Goal: Find specific page/section: Find specific page/section

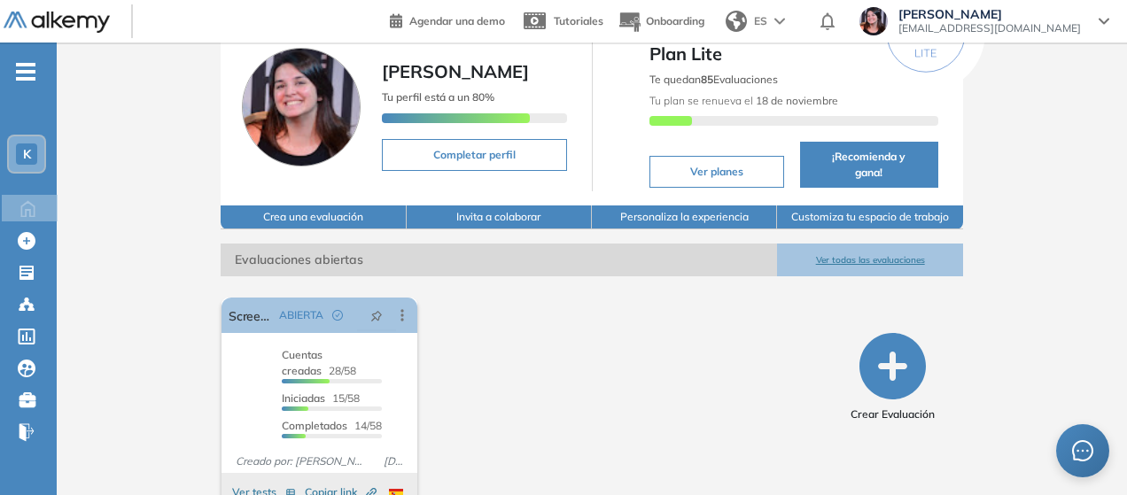
scroll to position [82, 0]
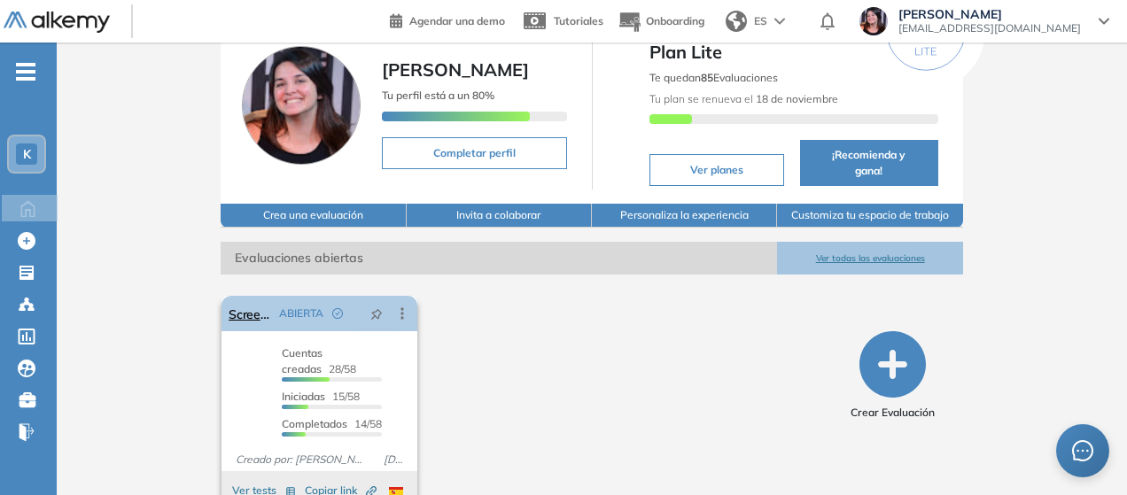
click at [401, 308] on icon at bounding box center [402, 314] width 3 height 12
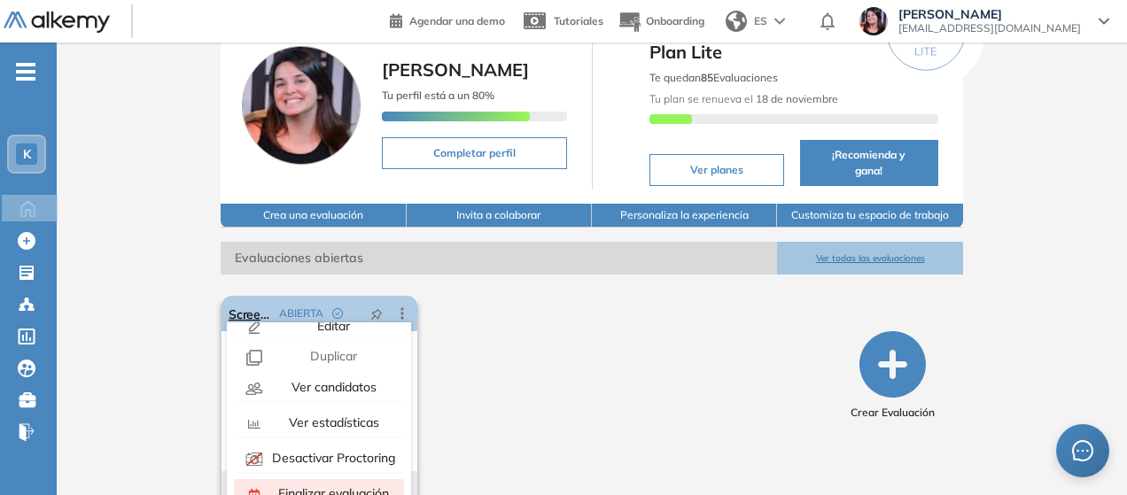
scroll to position [0, 0]
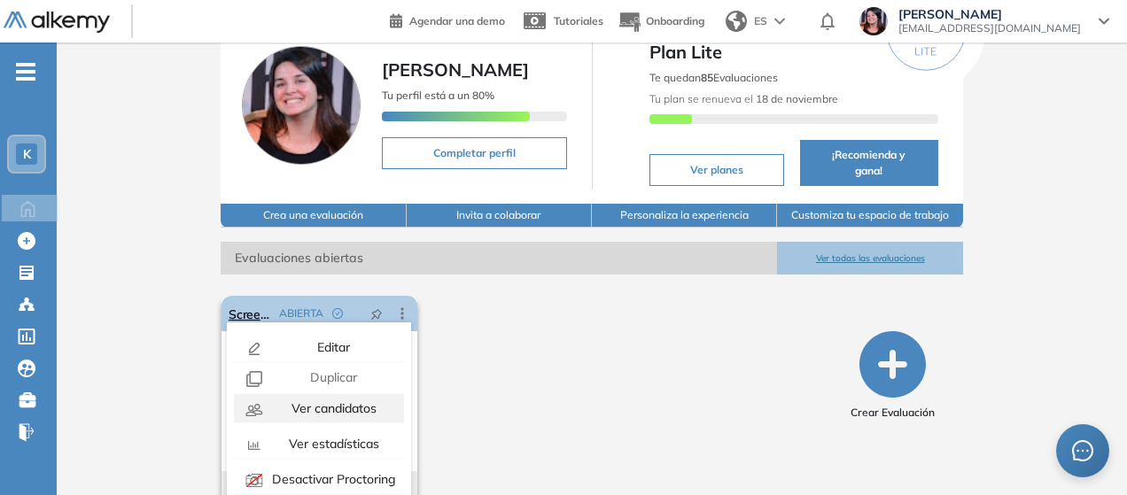
click at [335, 400] on span "Ver candidatos" at bounding box center [332, 408] width 89 height 16
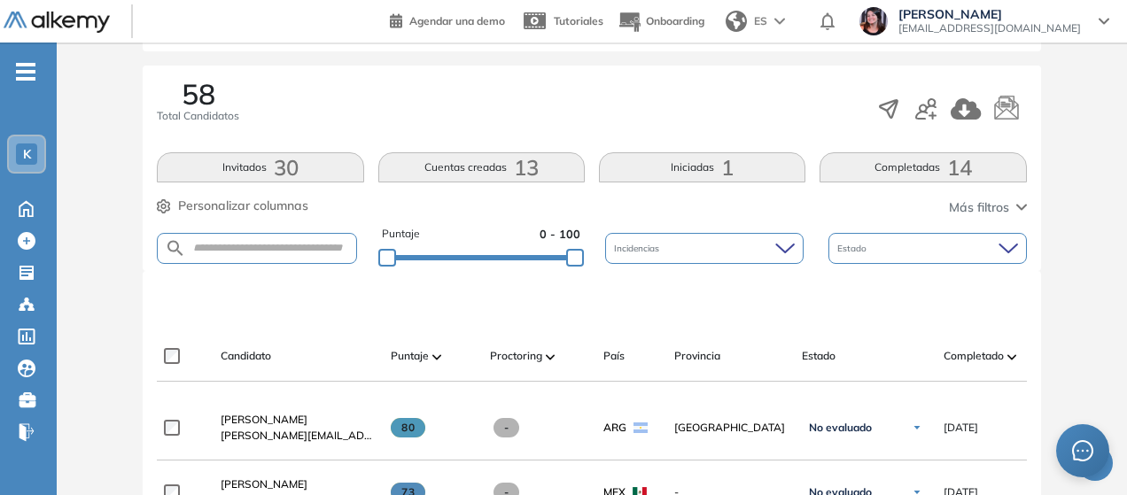
scroll to position [255, 0]
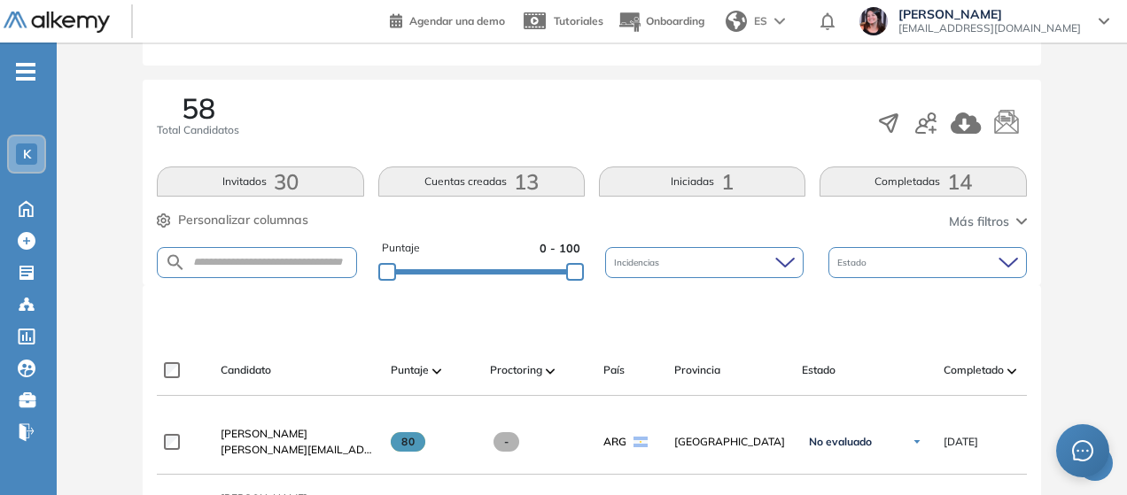
click at [983, 181] on button "Completadas 14" at bounding box center [922, 182] width 206 height 30
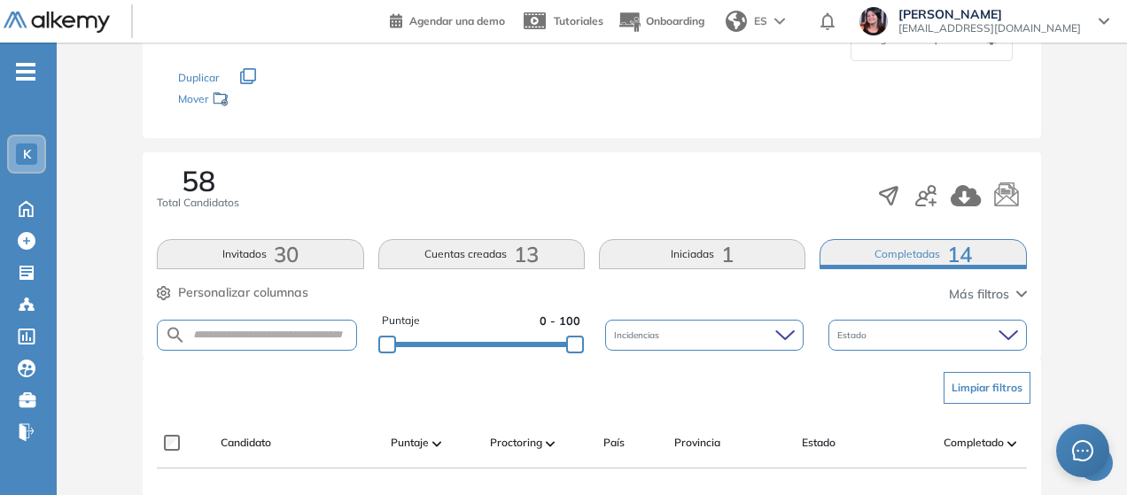
scroll to position [167, 0]
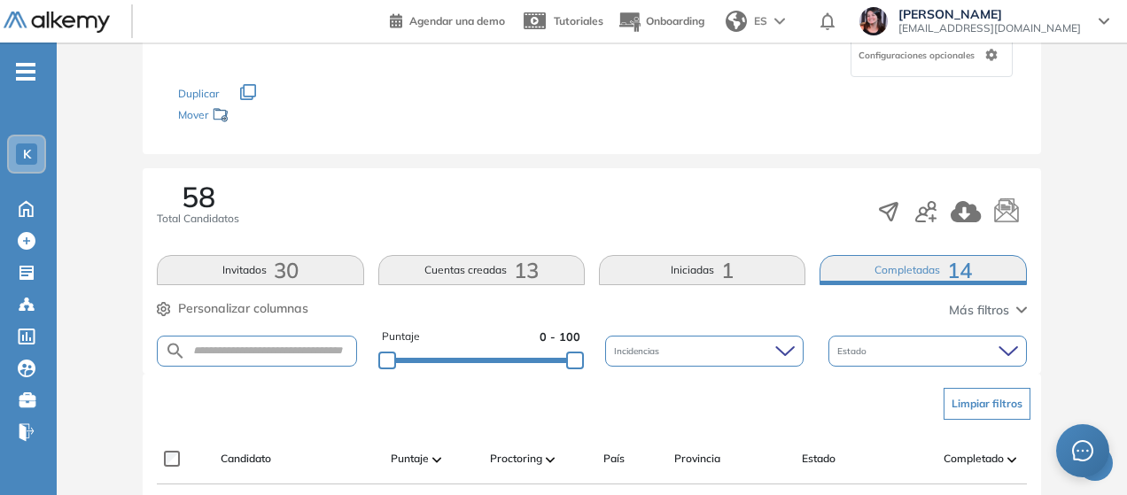
click at [654, 268] on button "Iniciadas 1" at bounding box center [702, 270] width 206 height 30
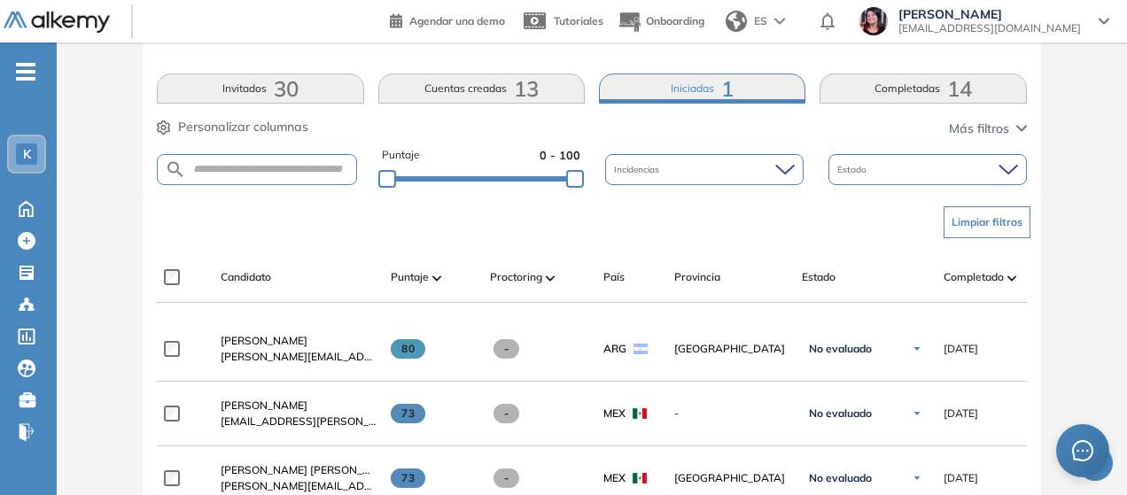
scroll to position [344, 0]
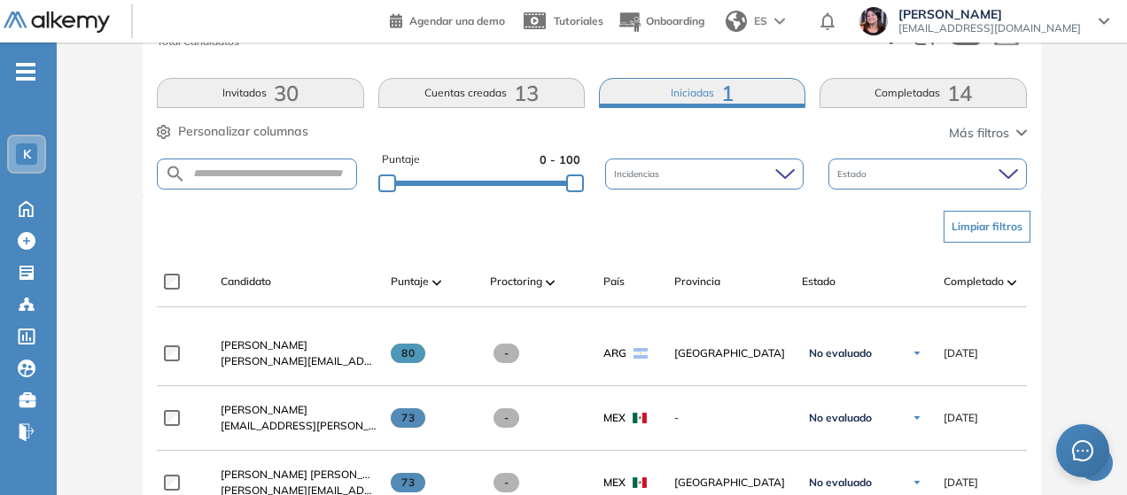
click at [459, 98] on button "Cuentas creadas 13" at bounding box center [481, 93] width 206 height 30
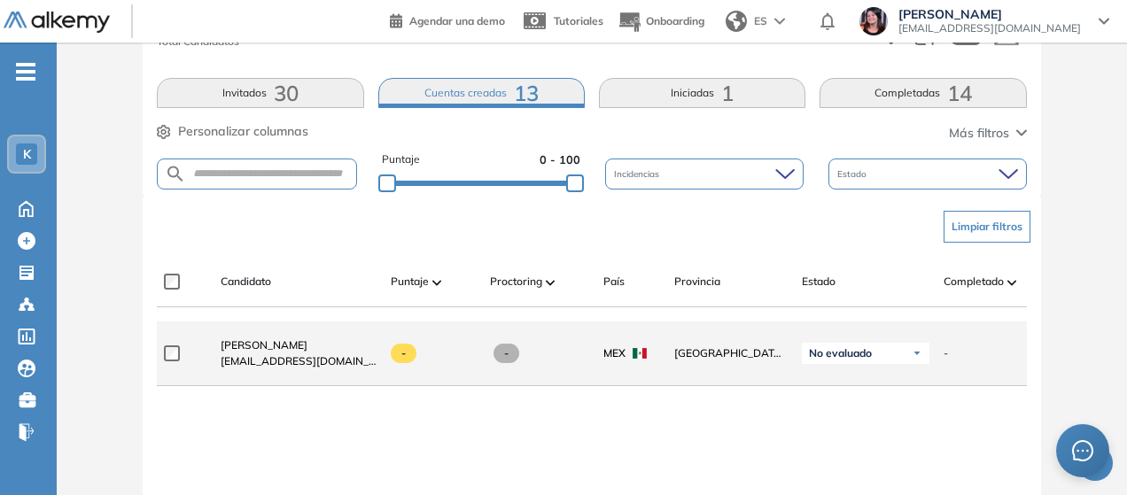
click at [414, 361] on span at bounding box center [404, 353] width 26 height 19
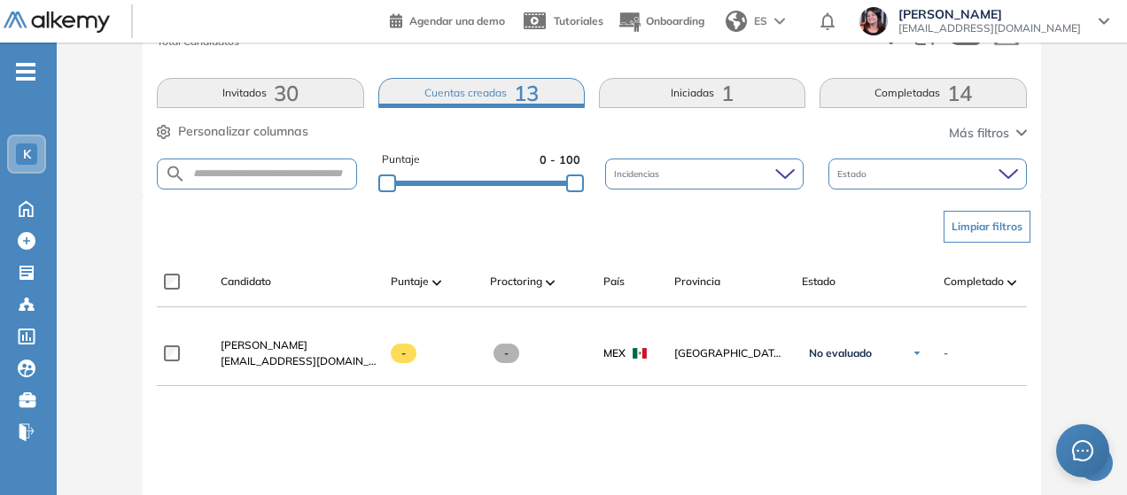
click at [282, 93] on span "30" at bounding box center [286, 93] width 25 height 0
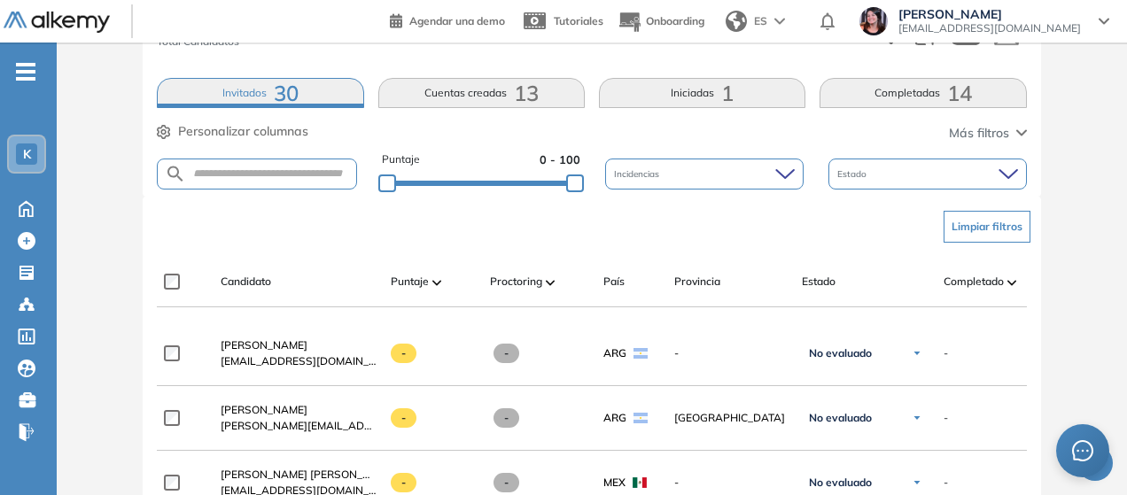
click at [477, 96] on button "Cuentas creadas 13" at bounding box center [481, 93] width 206 height 30
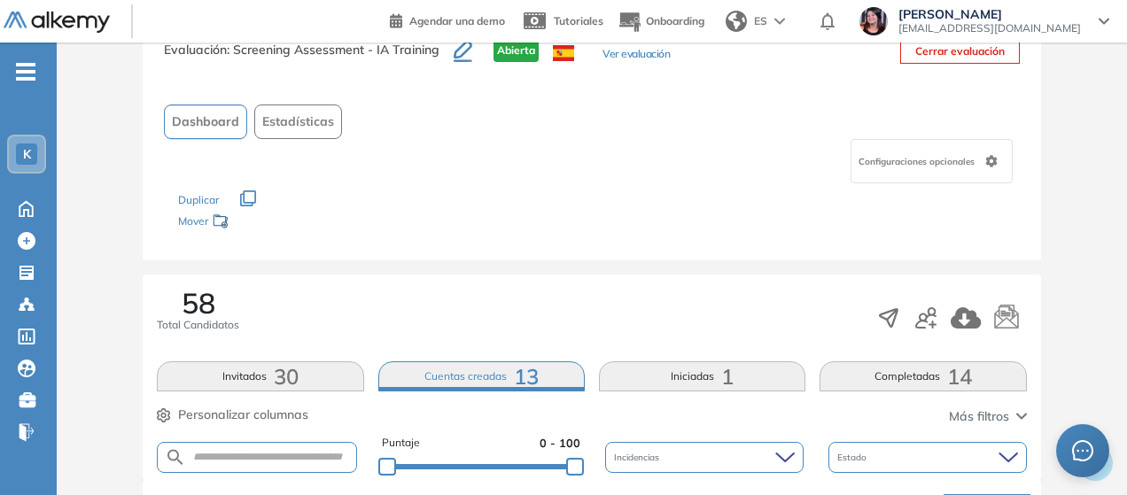
scroll to position [89, 0]
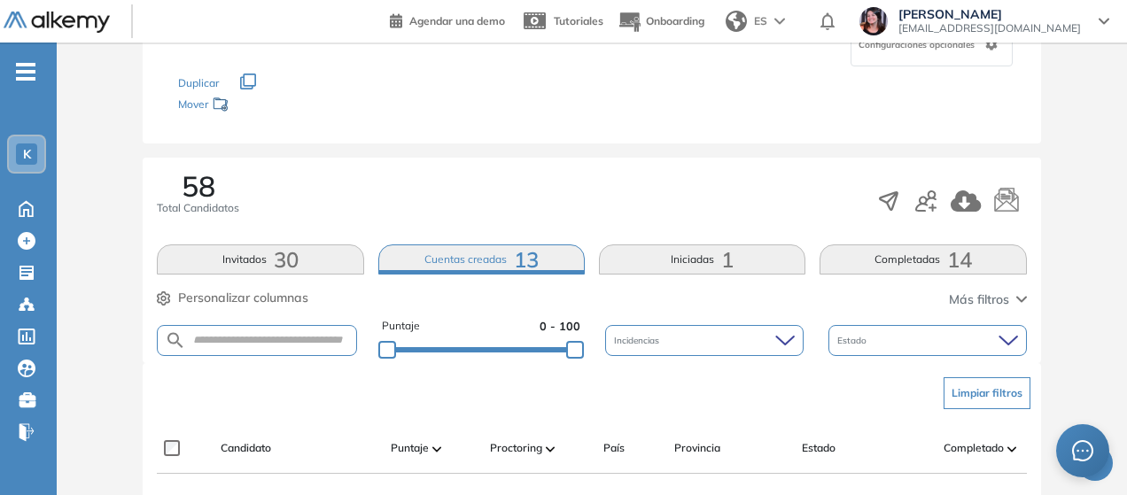
click at [659, 269] on button "Iniciadas 1" at bounding box center [702, 260] width 206 height 30
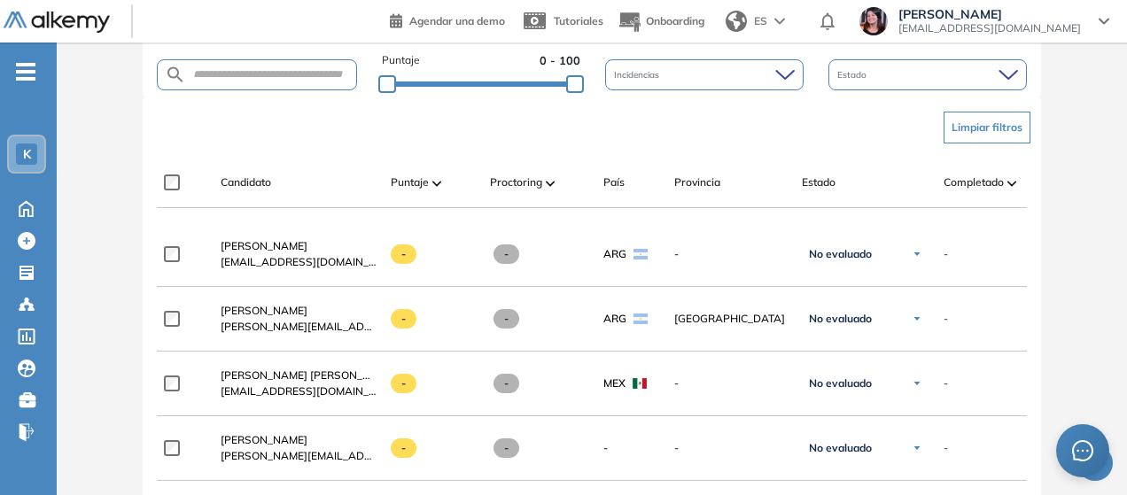
scroll to position [0, 0]
